Goal: Information Seeking & Learning: Learn about a topic

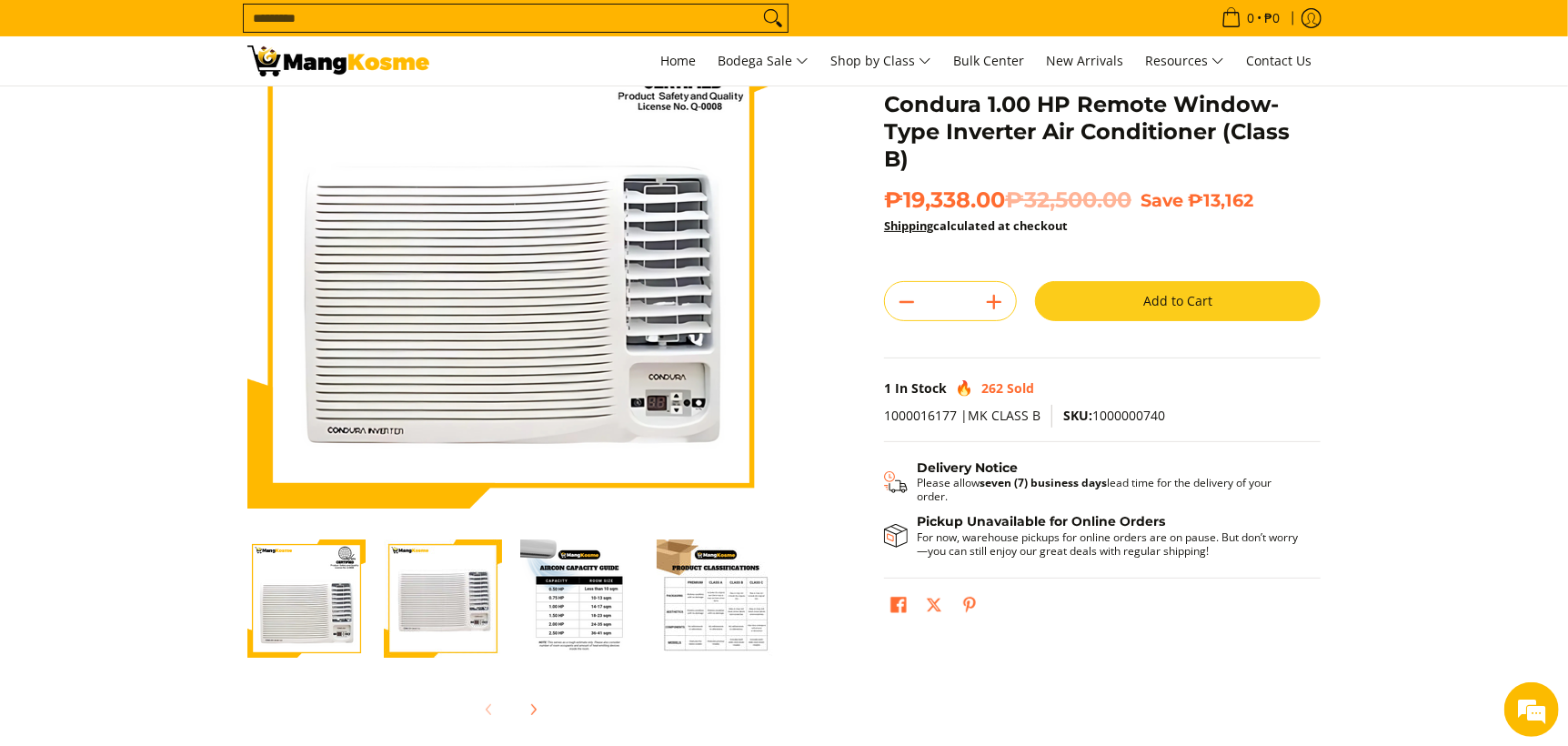
scroll to position [210, 0]
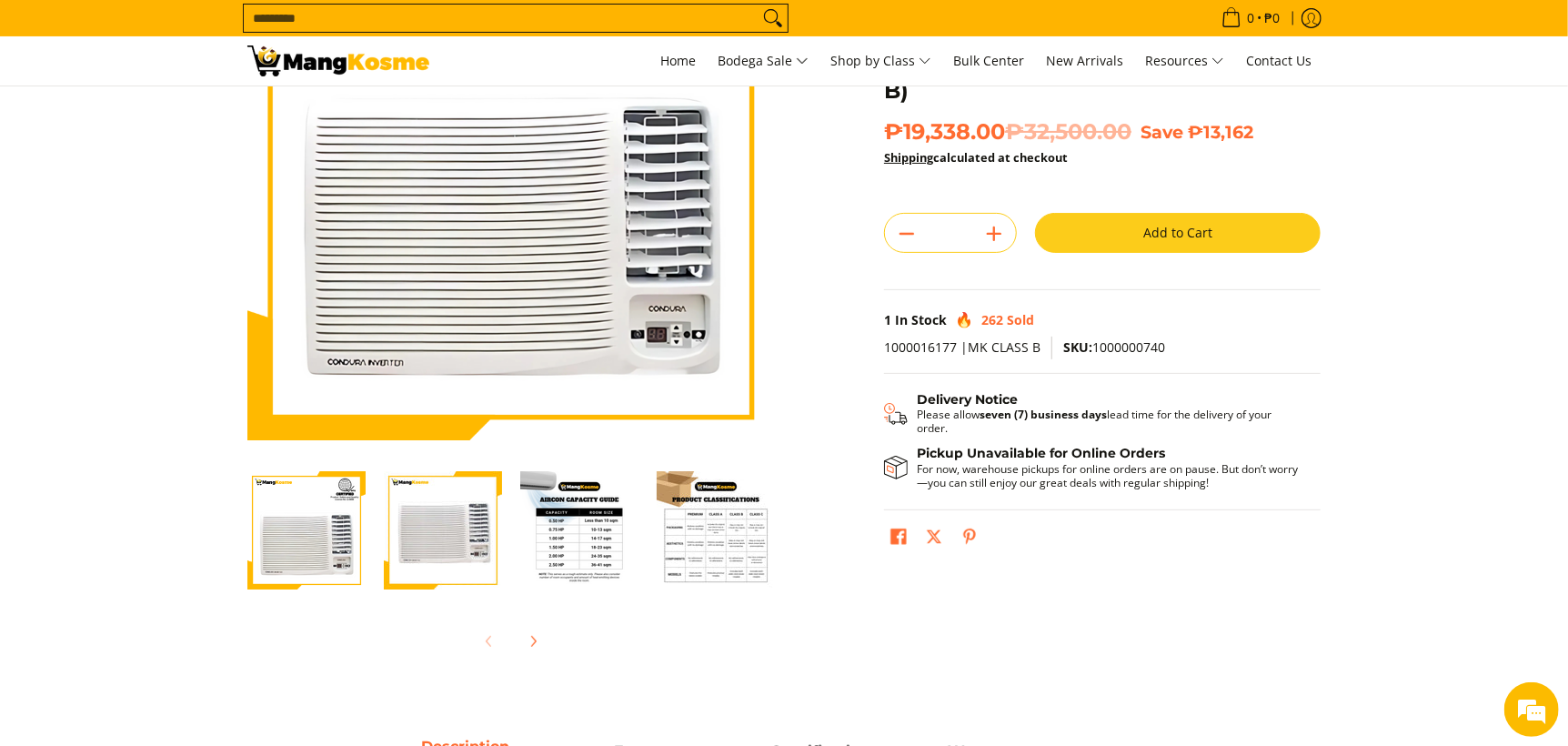
click at [610, 536] on img "Condura 1.00 HP Remote Window-Type Inverter Air Conditioner (Class B)-3" at bounding box center [579, 530] width 118 height 118
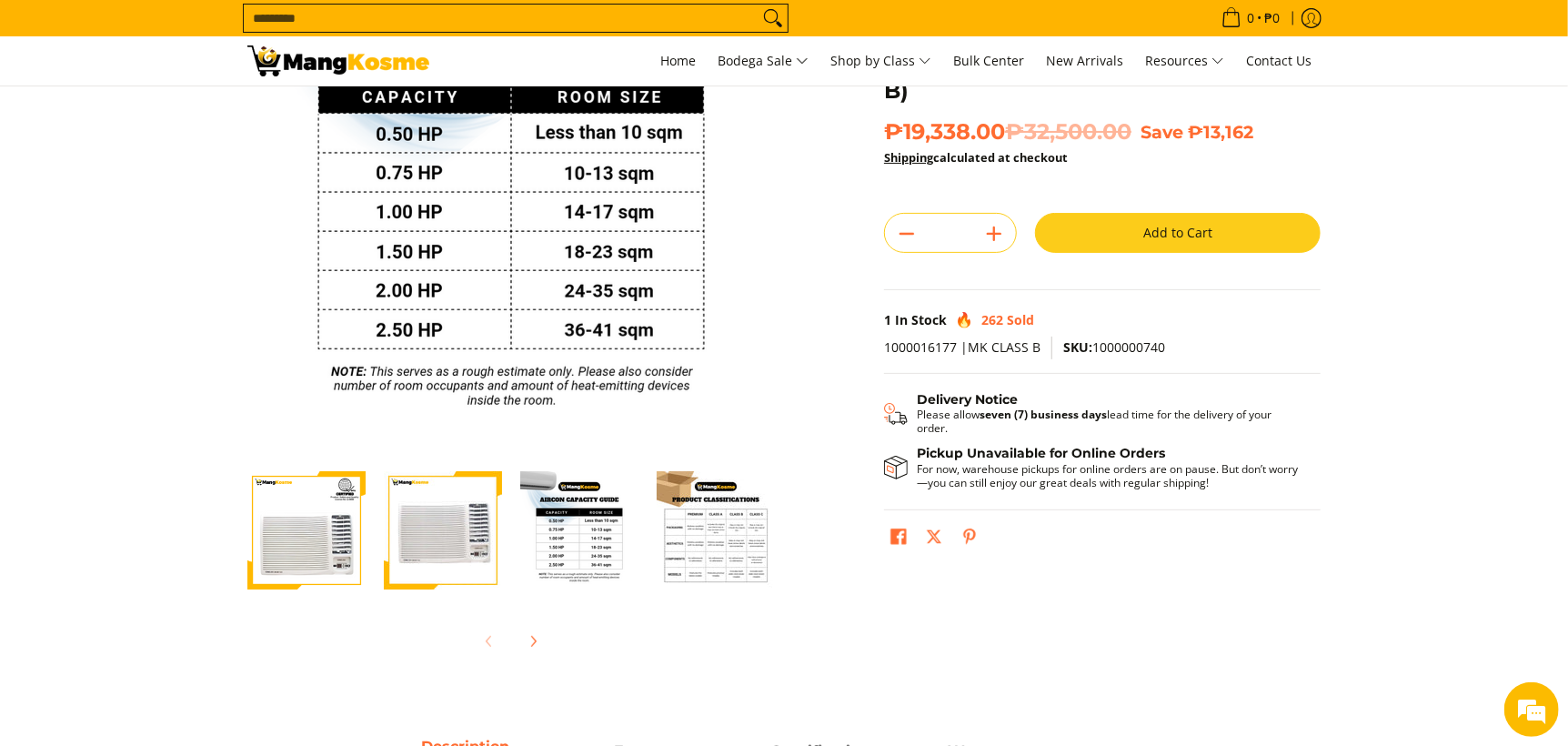
click at [686, 561] on img "Condura 1.00 HP Remote Window-Type Inverter Air Conditioner (Class B)-4" at bounding box center [716, 530] width 118 height 118
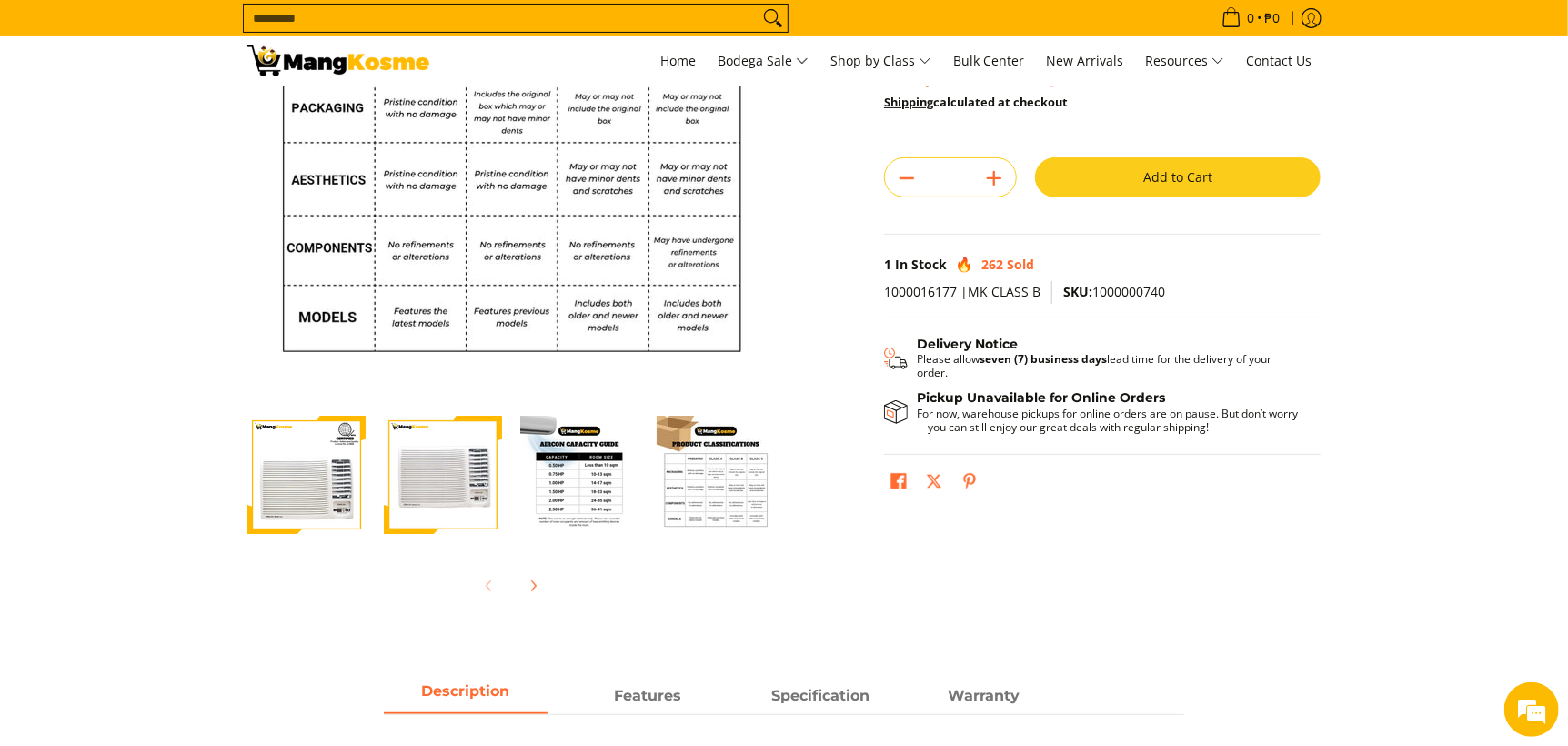
scroll to position [269, 0]
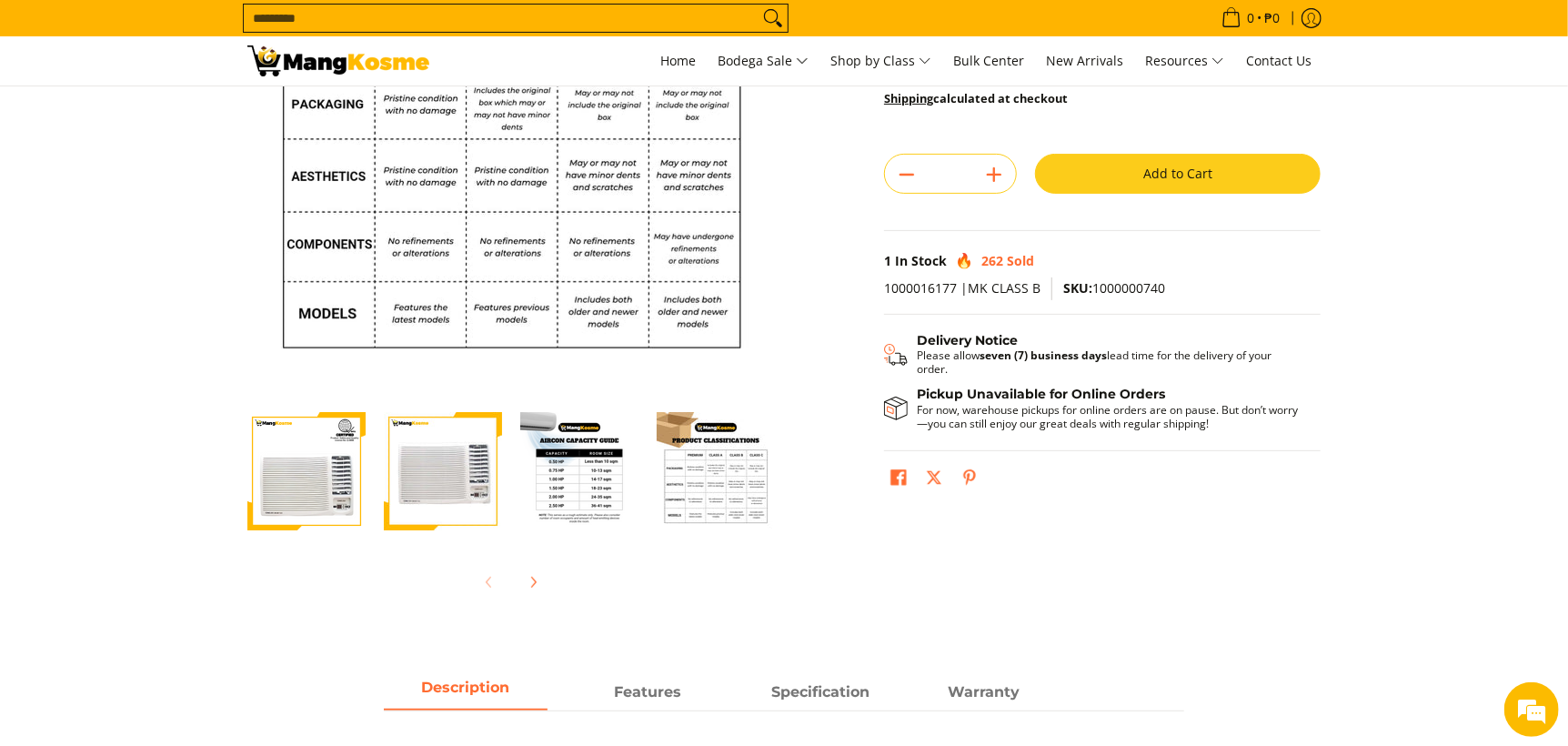
click at [427, 450] on img "condura-1hp-inverter-type-remote-aircon-full-view-mang-kosme" at bounding box center [443, 471] width 118 height 118
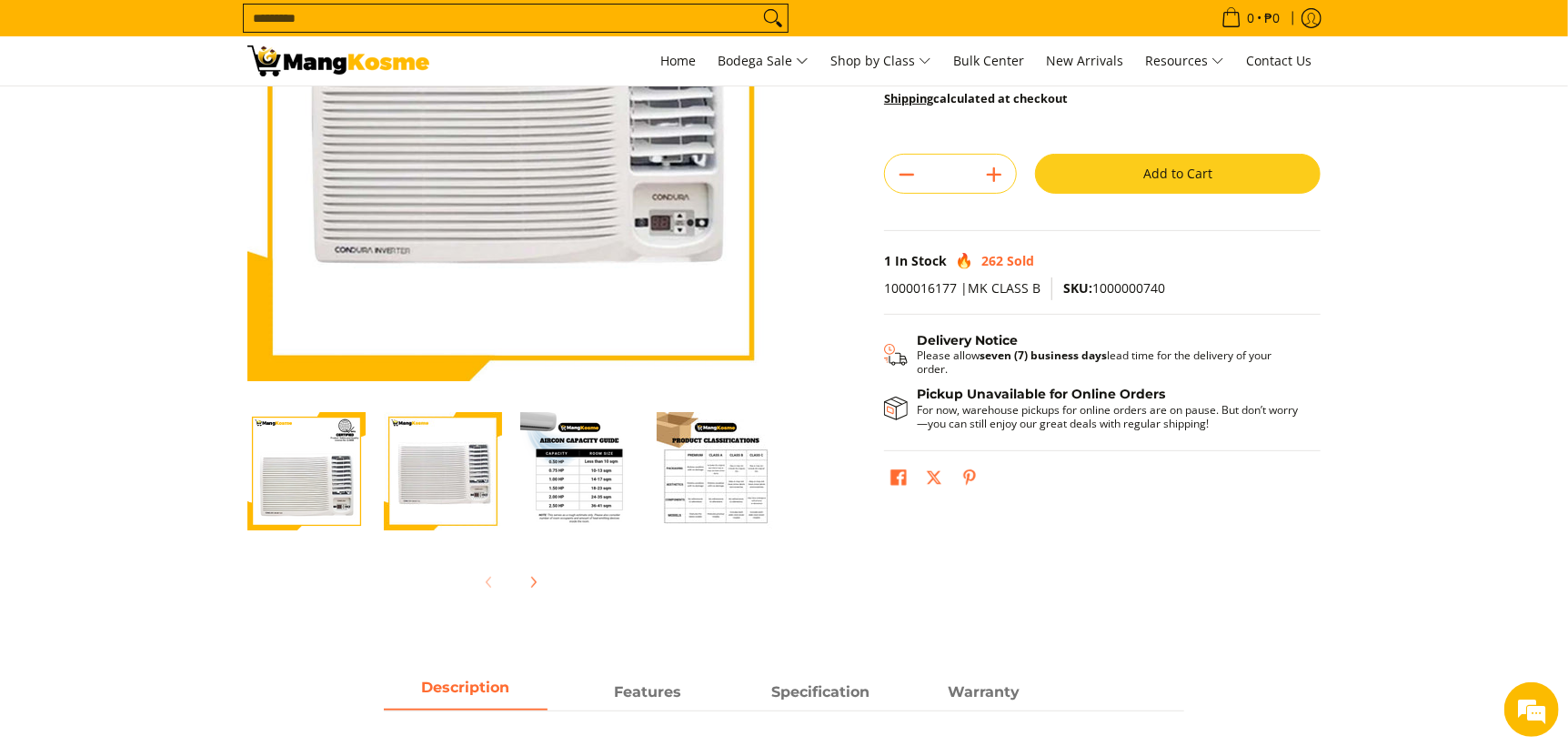
click at [329, 471] on img "Condura 1.00 HP Remote Window-Type Inverter Air Conditioner (Class B)-1" at bounding box center [306, 471] width 118 height 118
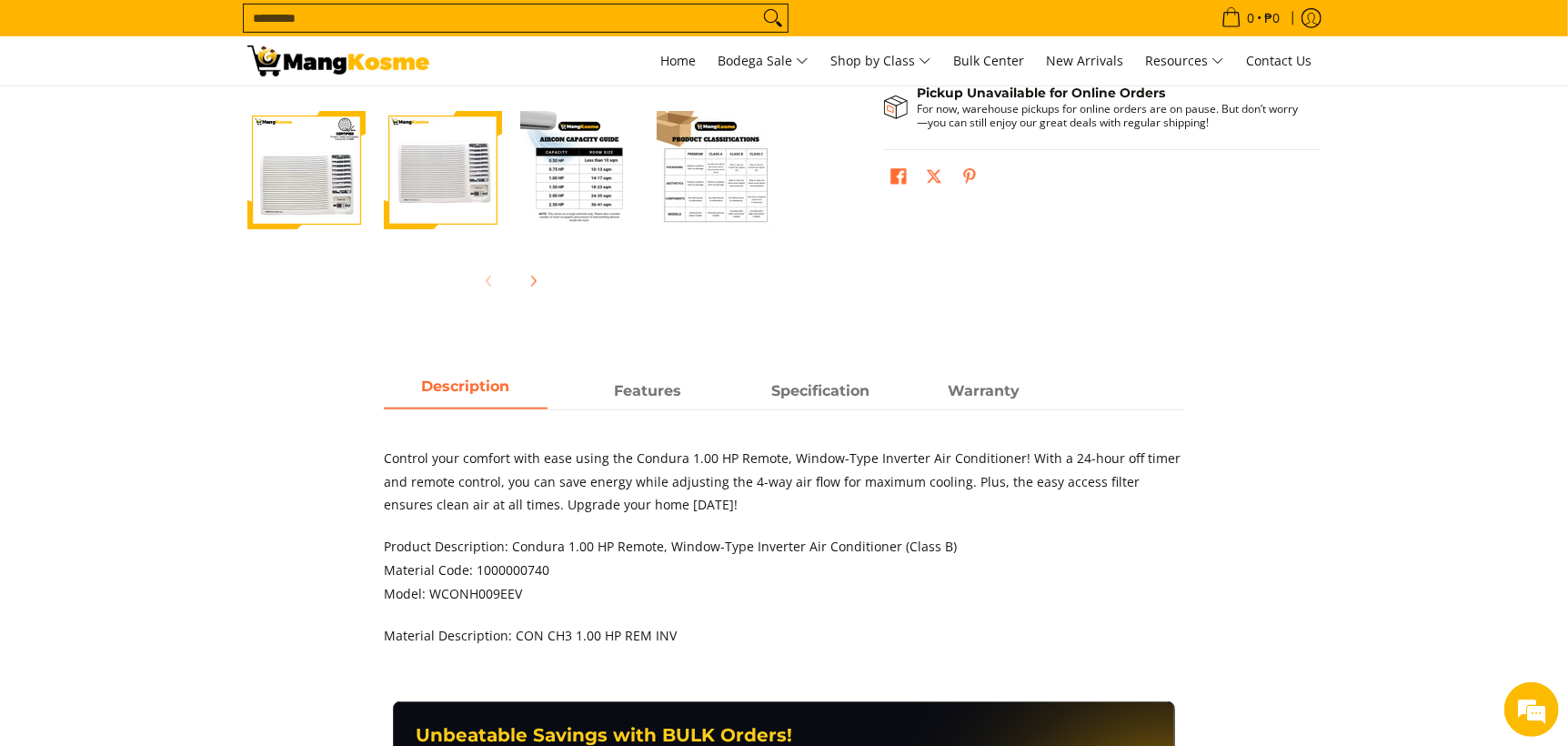
scroll to position [620, 0]
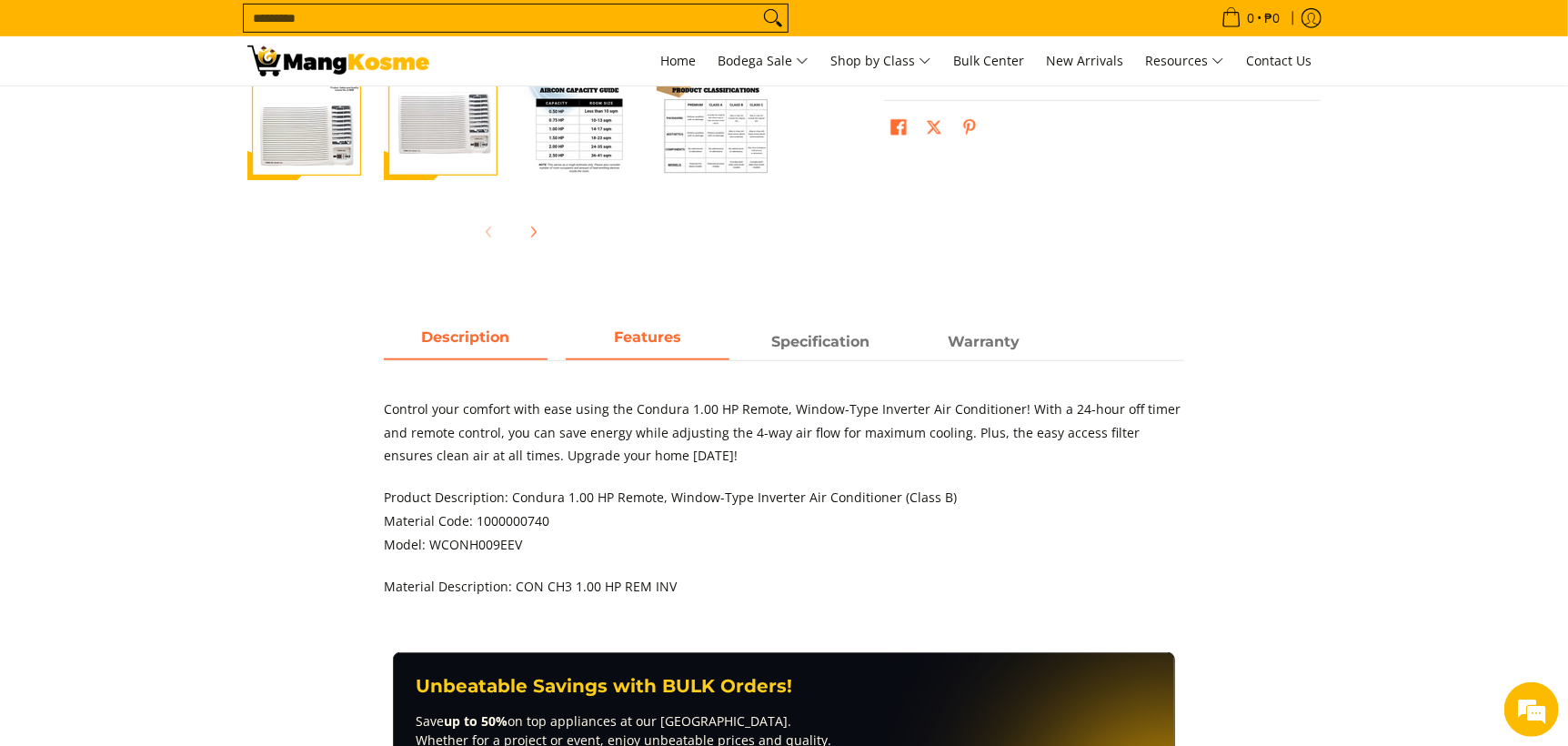
click at [661, 349] on span "Features" at bounding box center [648, 342] width 163 height 33
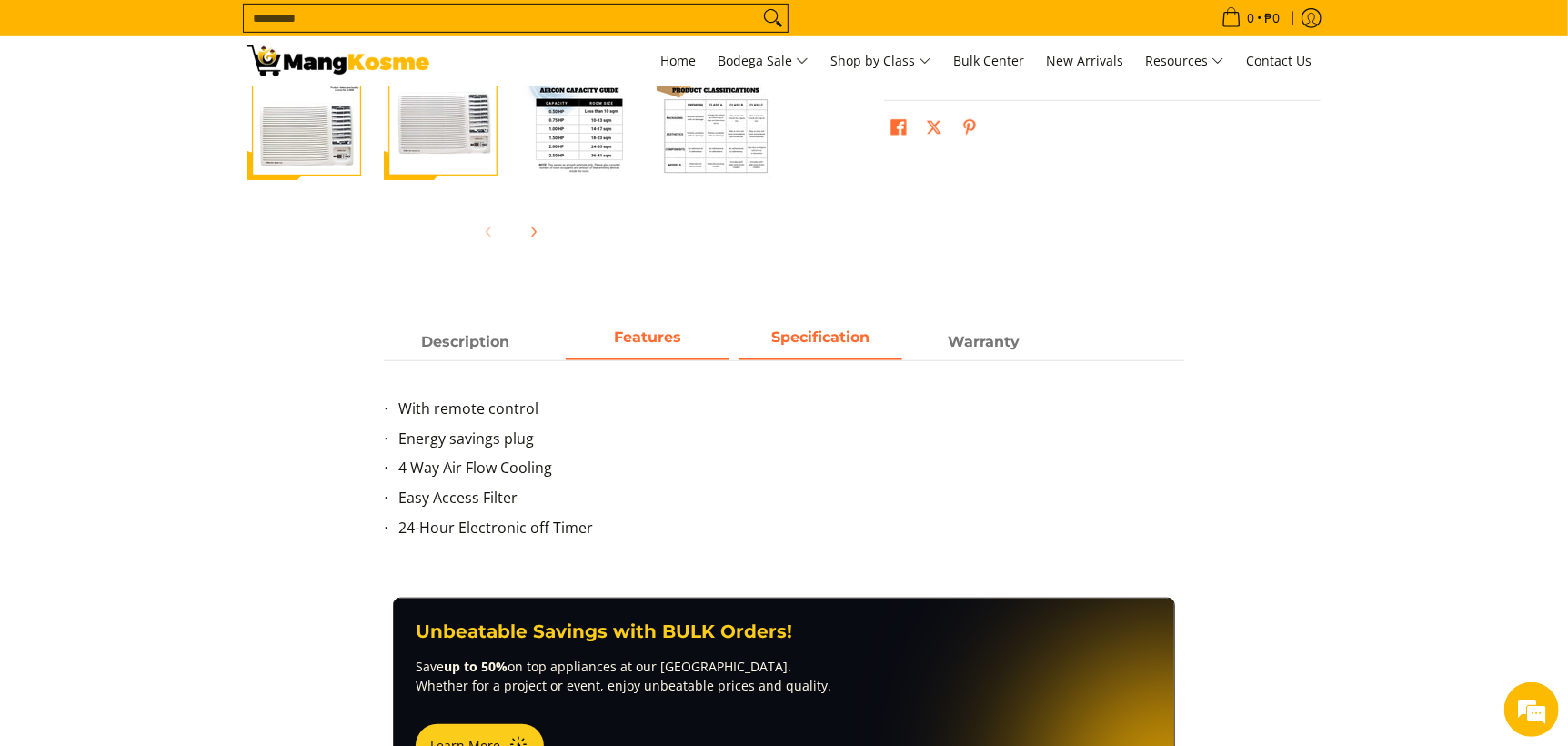
click at [816, 340] on strong "Specification" at bounding box center [820, 337] width 98 height 18
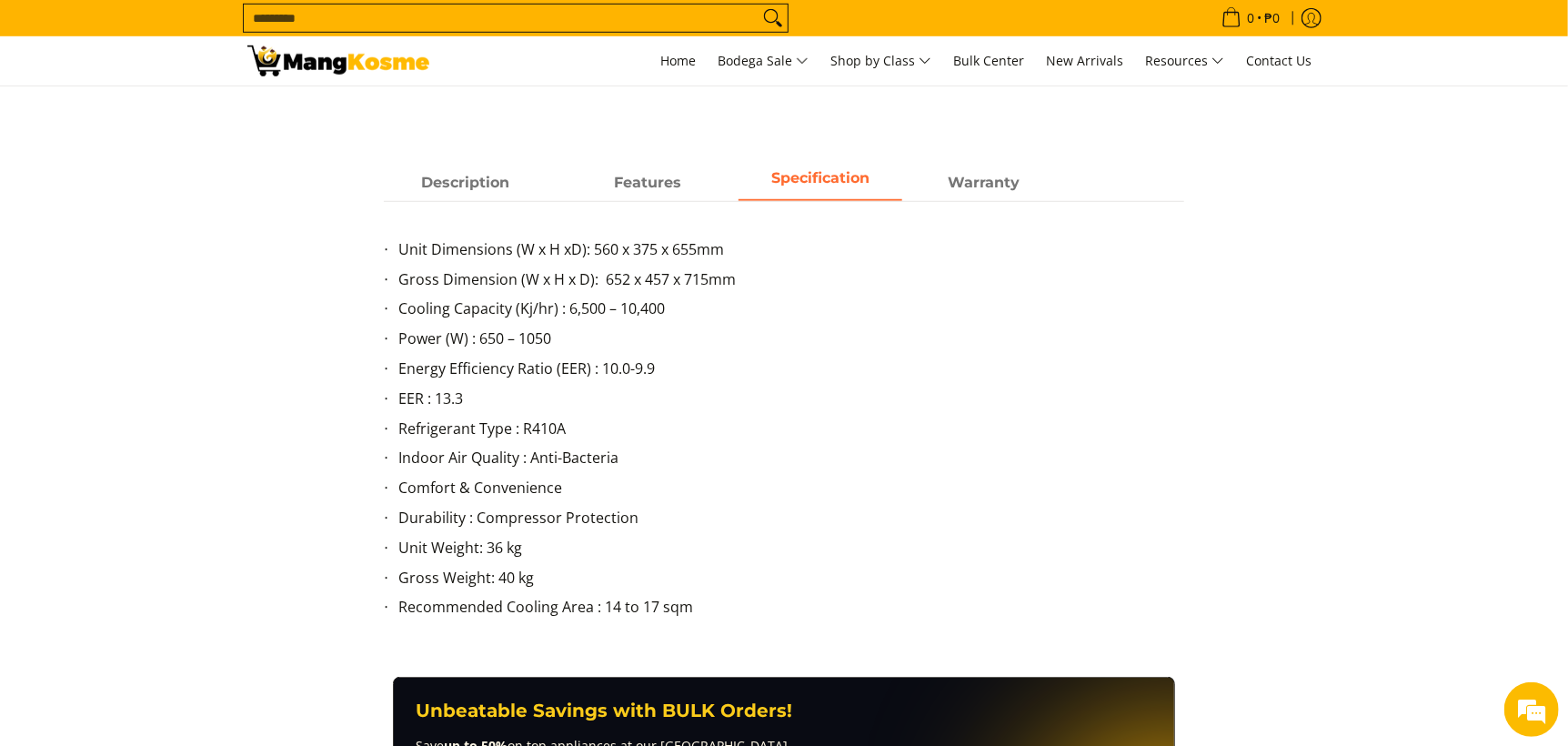
scroll to position [776, 0]
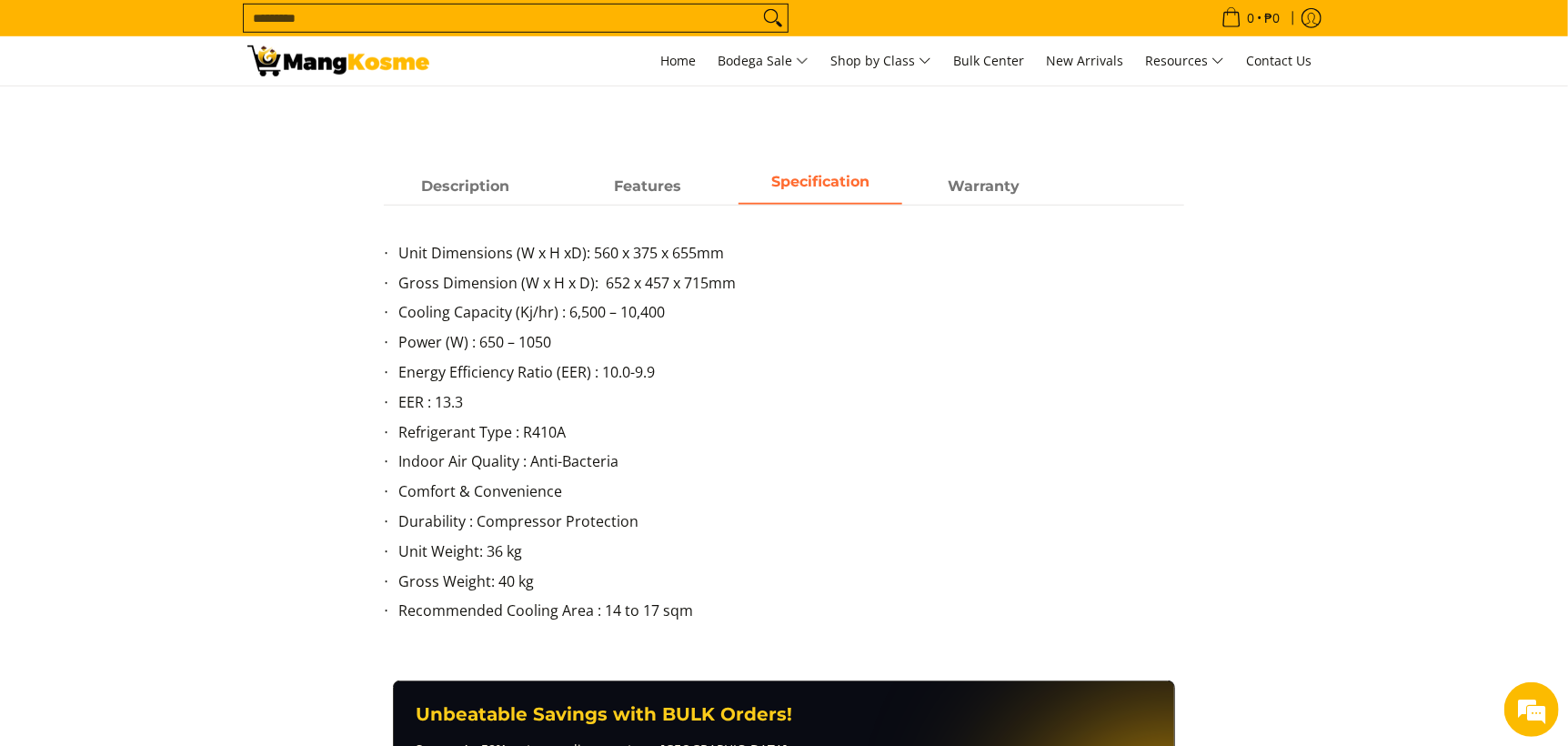
click at [543, 342] on li "Power (W) : 650 – 1050" at bounding box center [792, 346] width 786 height 30
drag, startPoint x: 553, startPoint y: 343, endPoint x: 485, endPoint y: 352, distance: 68.6
click at [485, 352] on li "Power (W) : 650 – 1050" at bounding box center [792, 346] width 786 height 30
